Goal: Task Accomplishment & Management: Manage account settings

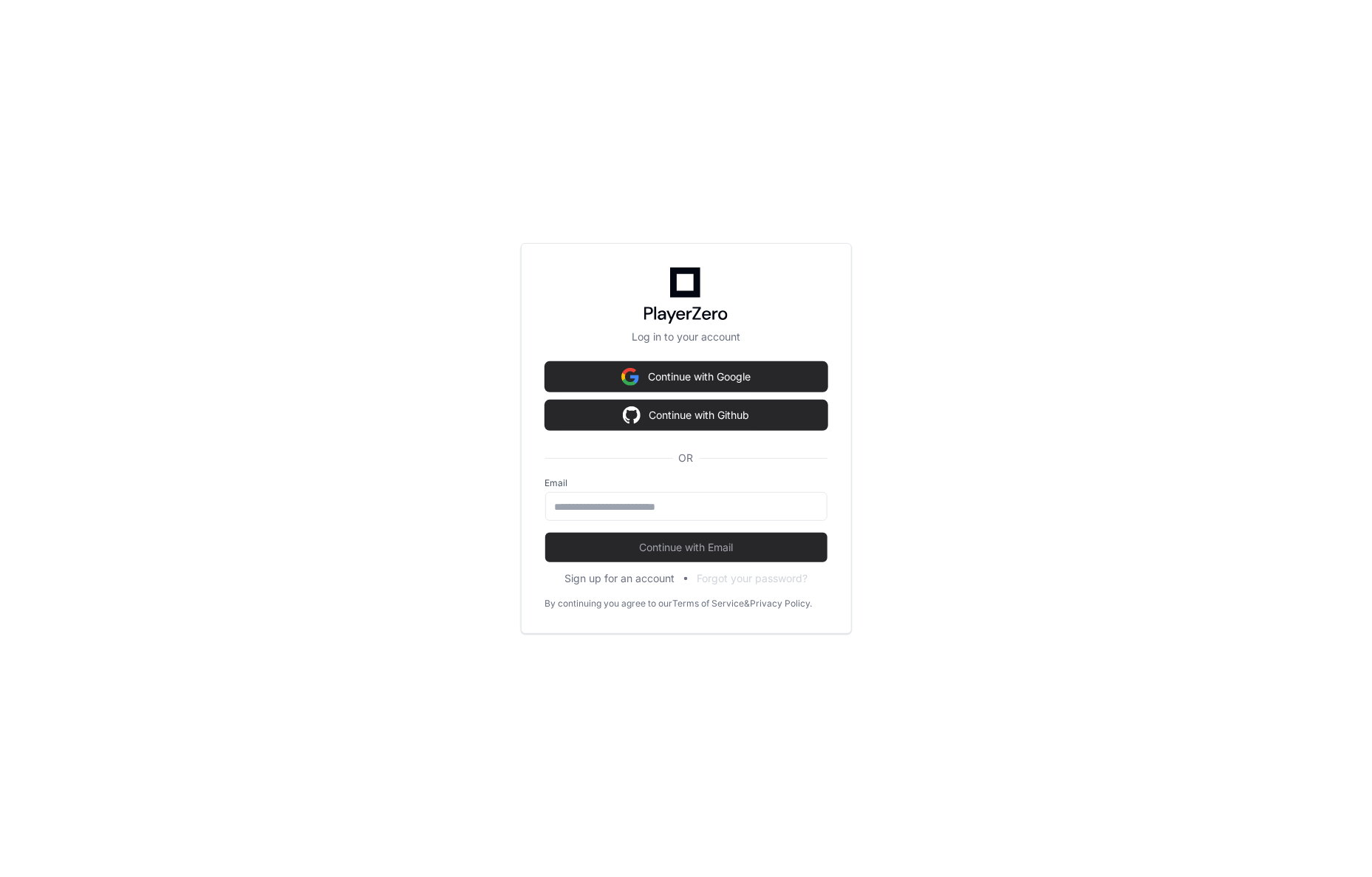
click at [960, 453] on div "Log in to your account Continue with Google Continue with Github OR Email Conti…" at bounding box center [686, 438] width 1372 height 877
click at [734, 505] on input "email" at bounding box center [686, 506] width 263 height 15
type input "**********"
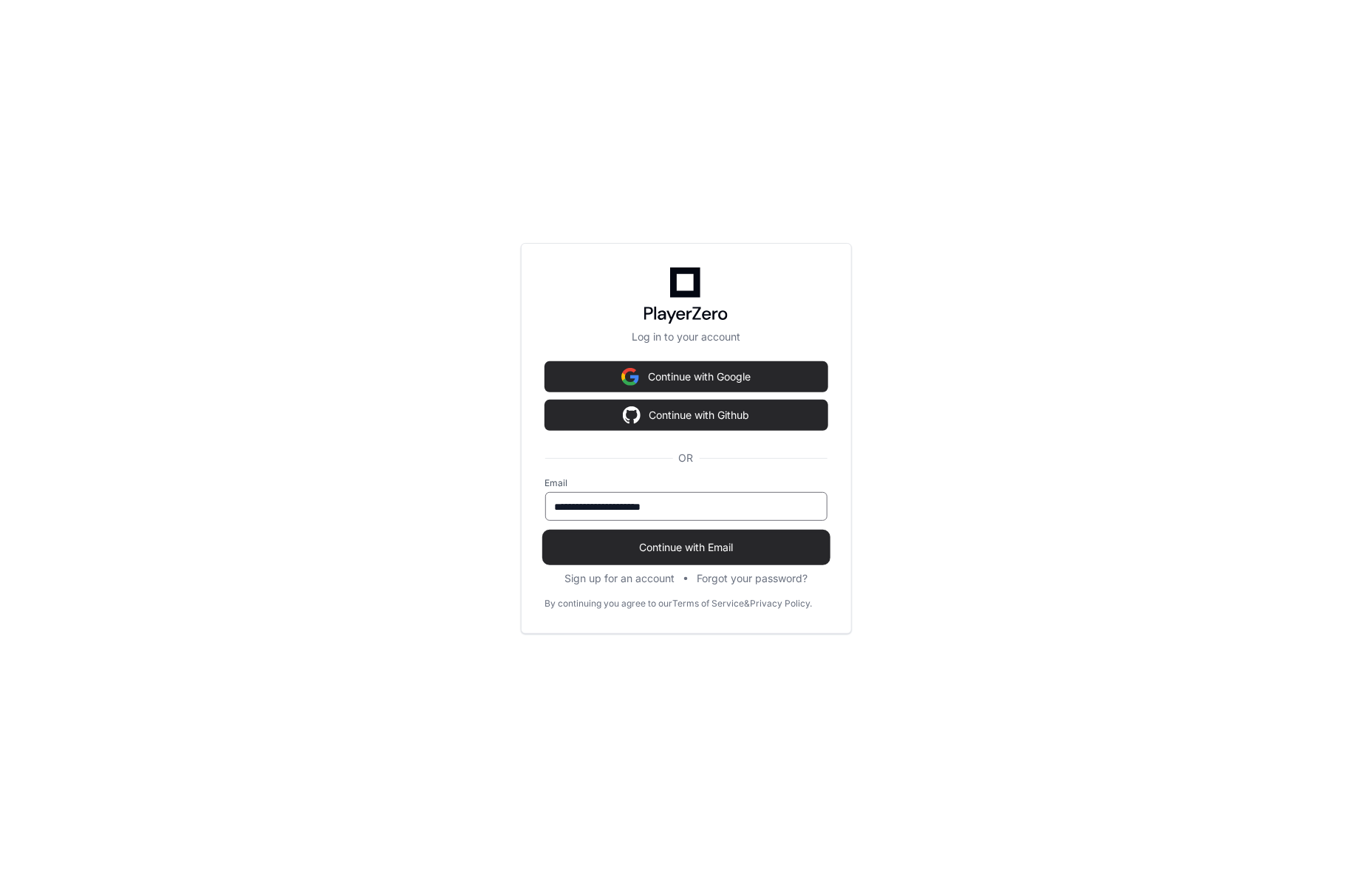
click at [718, 542] on span "Continue with Email" at bounding box center [686, 547] width 283 height 15
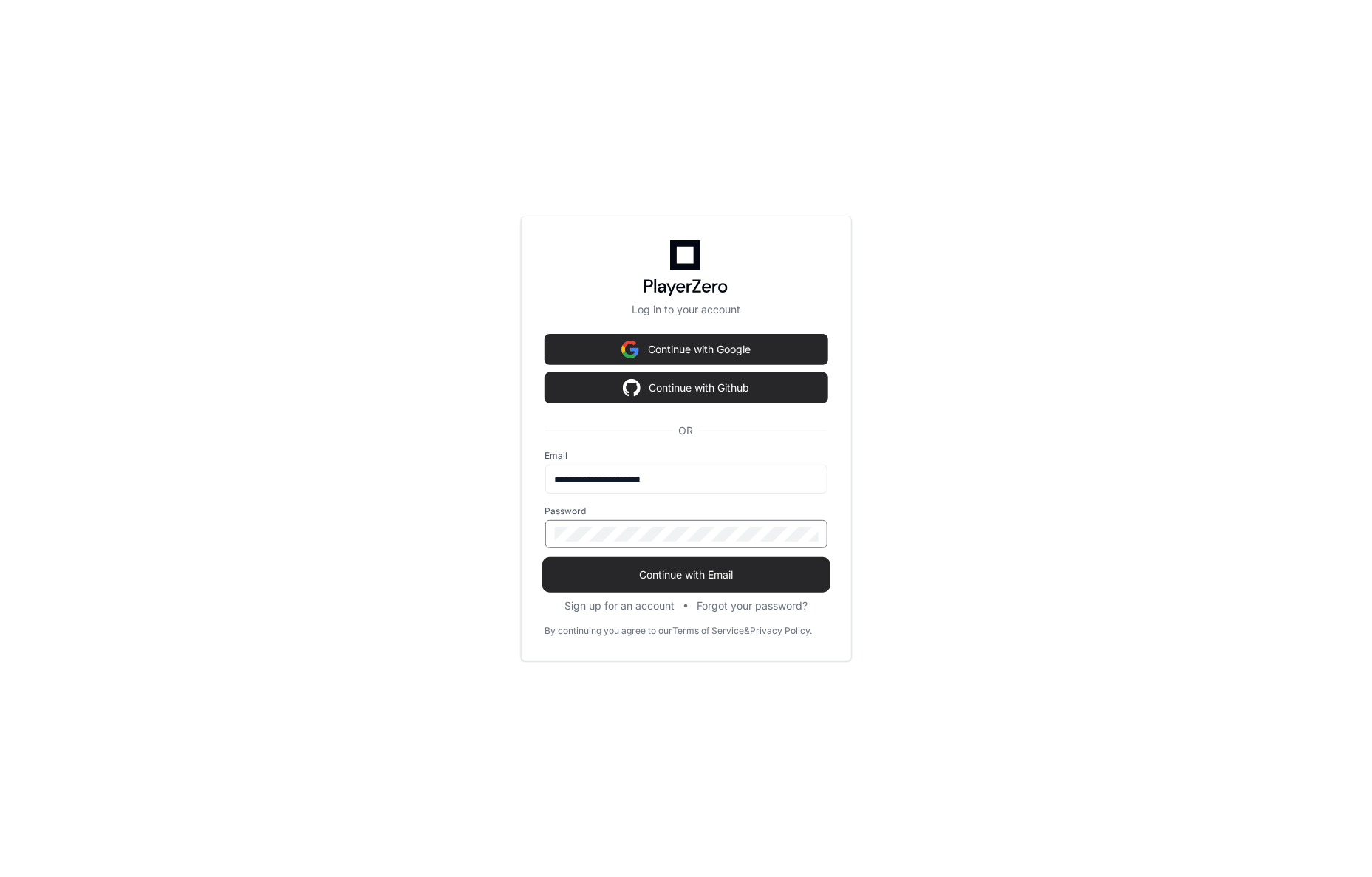
click at [720, 568] on span "Continue with Email" at bounding box center [686, 575] width 283 height 15
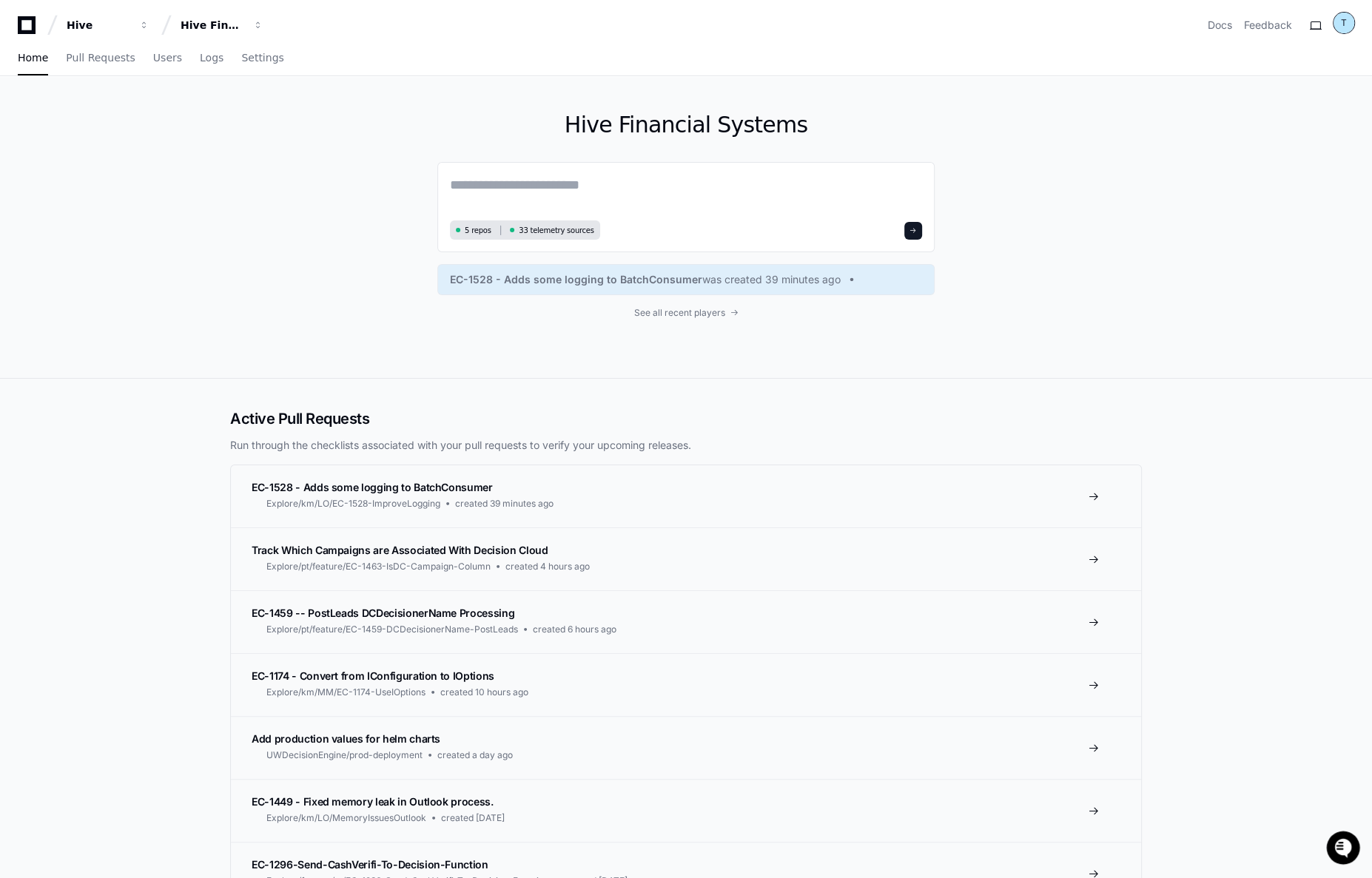
click at [1355, 18] on div "T" at bounding box center [1344, 23] width 21 height 21
click at [251, 53] on span "Settings" at bounding box center [262, 57] width 42 height 9
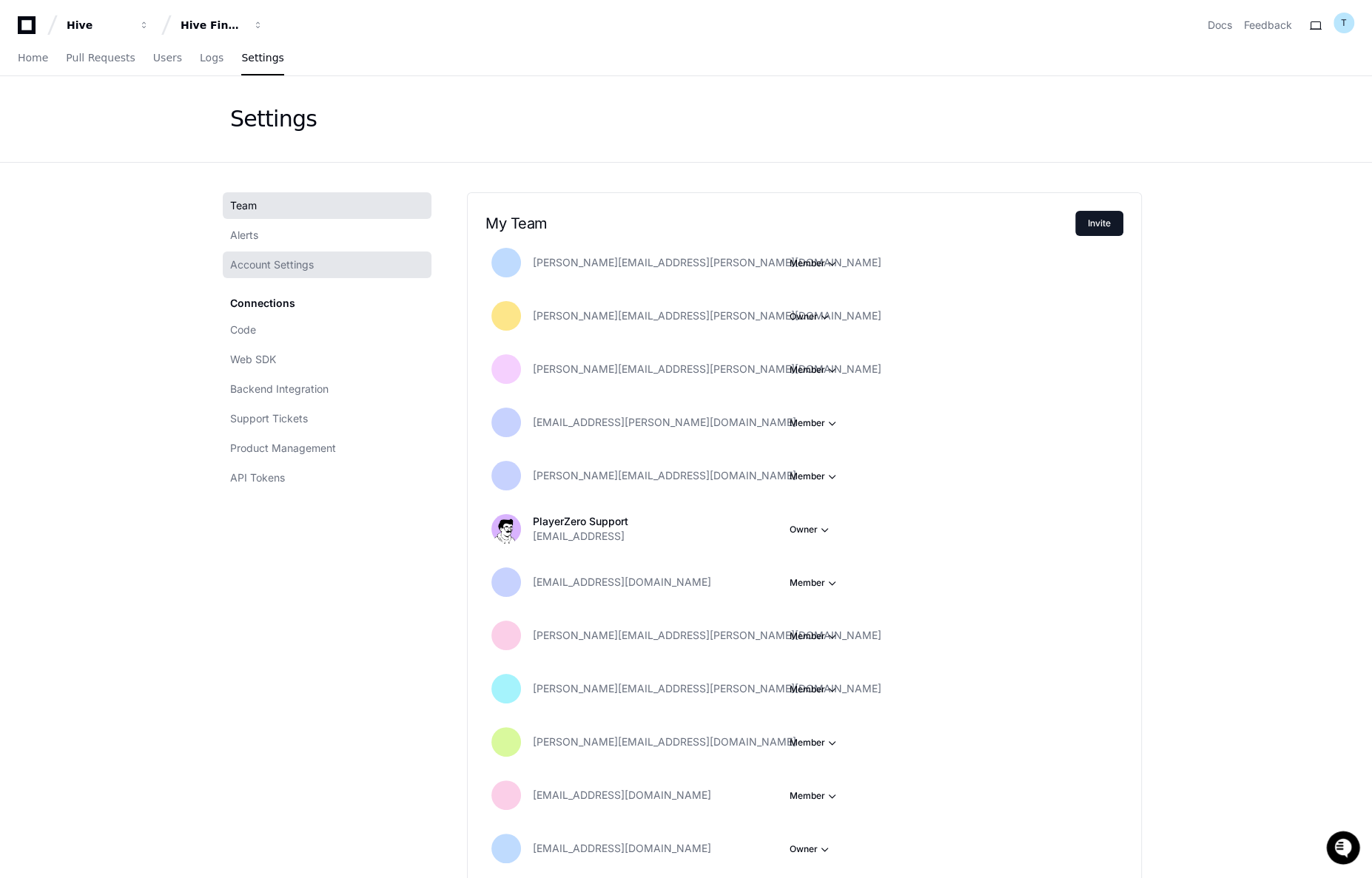
click at [293, 278] on div "Team Alerts Account Settings Connections Code Web SDK Backend Integration Suppo…" at bounding box center [330, 342] width 201 height 299
click at [285, 272] on link "Account Settings" at bounding box center [327, 264] width 209 height 27
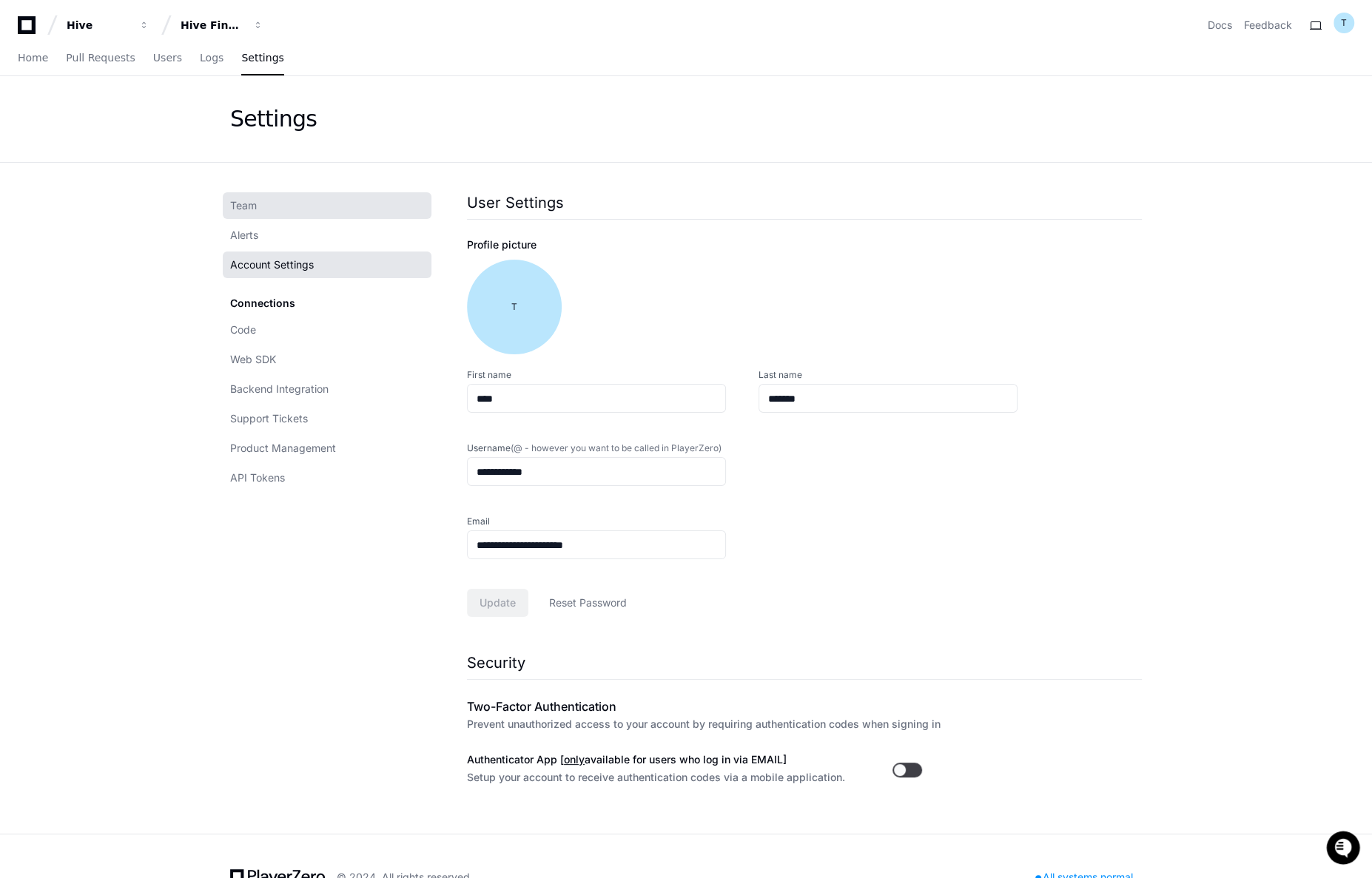
click at [283, 211] on link "Team" at bounding box center [327, 205] width 209 height 27
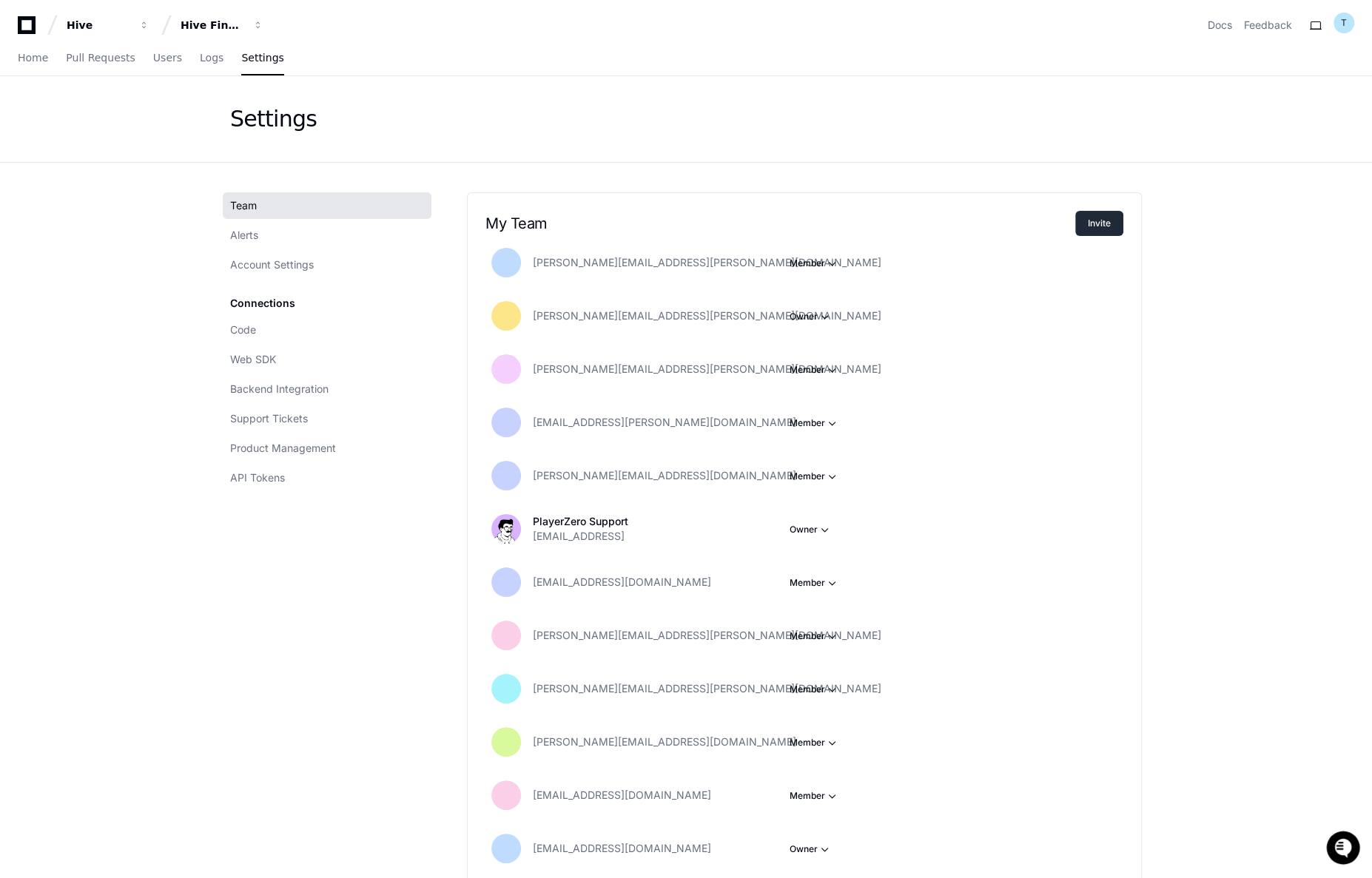
click at [1097, 220] on button "Invite" at bounding box center [1099, 223] width 48 height 25
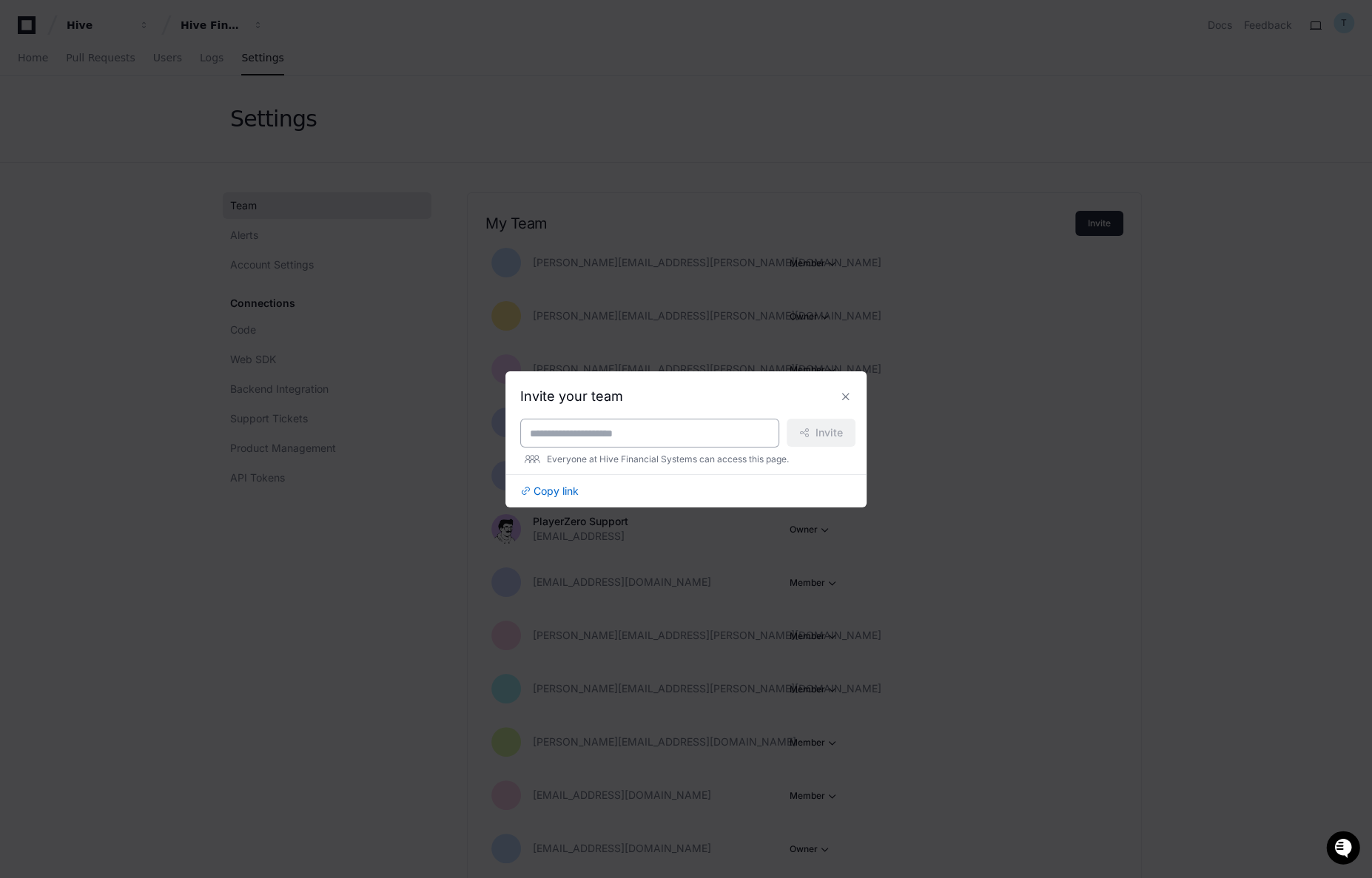
click at [691, 432] on input at bounding box center [650, 433] width 240 height 15
click at [643, 428] on input "*****" at bounding box center [650, 433] width 240 height 15
type input "**********"
click at [825, 434] on span "Invite" at bounding box center [830, 433] width 27 height 15
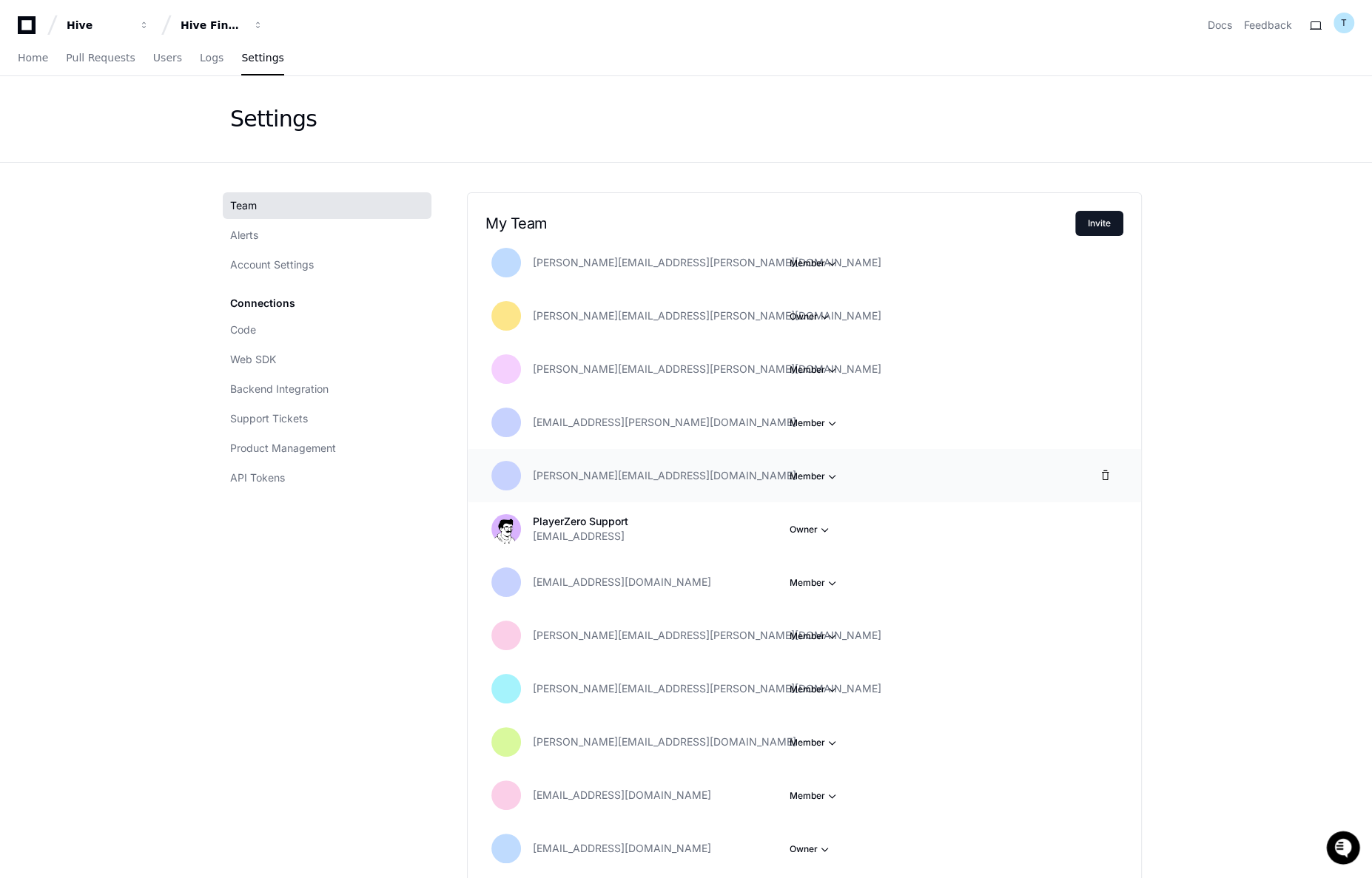
scroll to position [1818, 0]
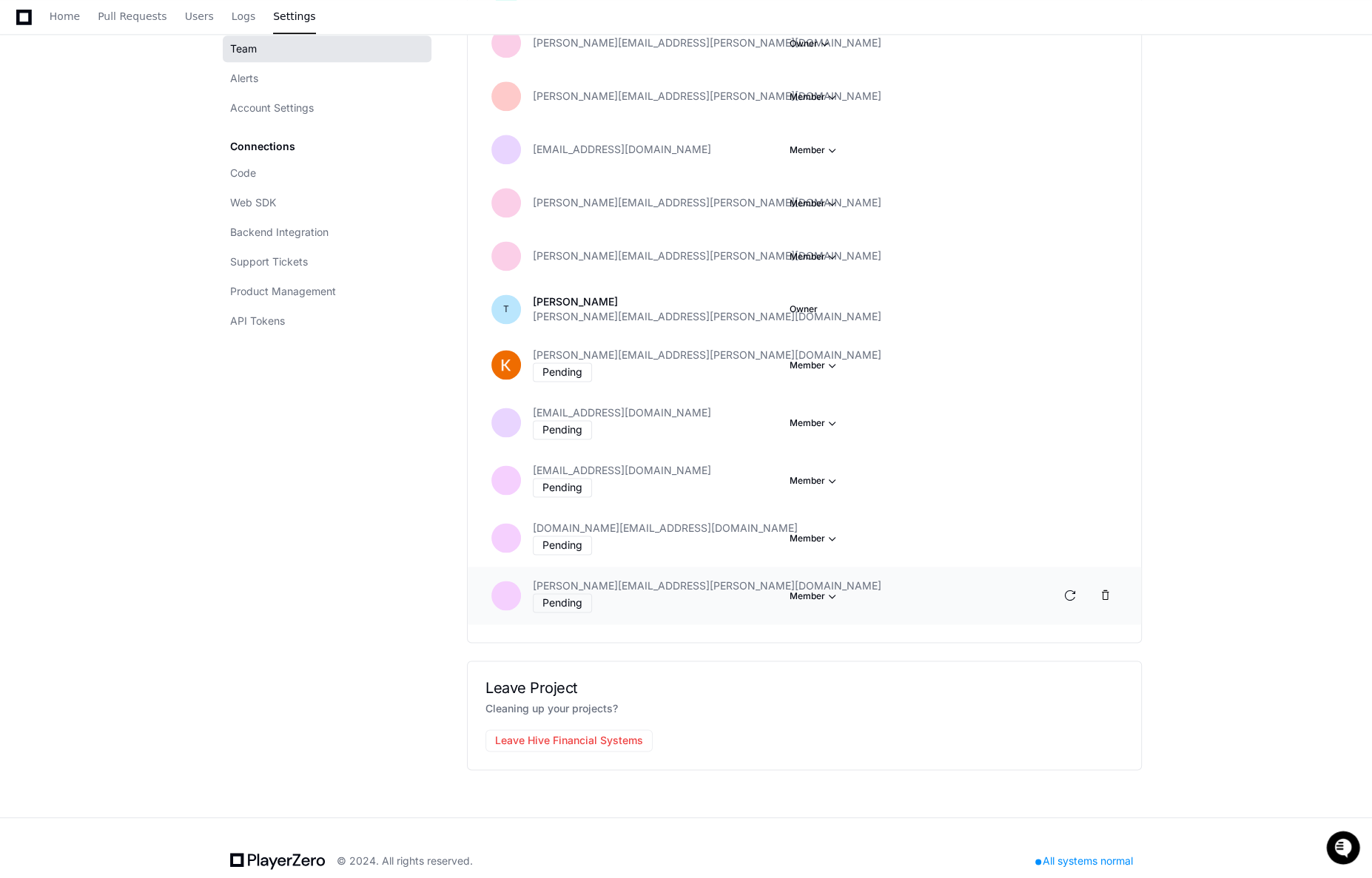
click at [830, 634] on button "Owner" at bounding box center [873, 647] width 166 height 27
click at [476, 678] on div "Leave Project Cleaning up your projects? Leave Hive Financial Systems" at bounding box center [804, 716] width 675 height 109
